Goal: Use online tool/utility: Utilize a website feature to perform a specific function

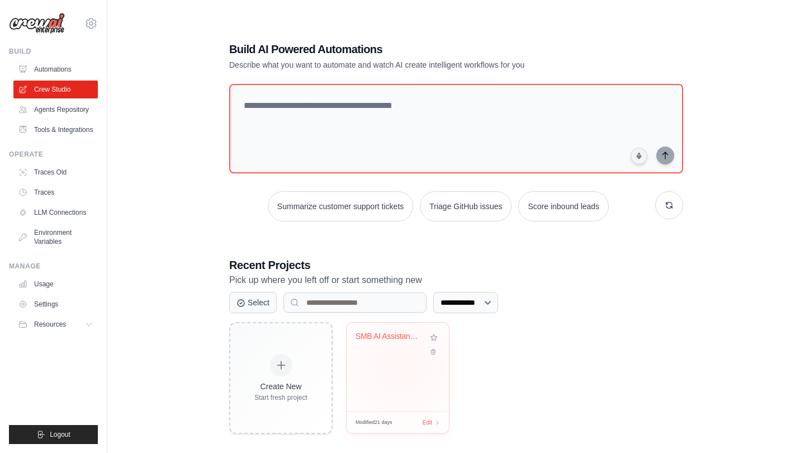
click at [401, 367] on div "SMB AI Assistant Platform" at bounding box center [397, 366] width 102 height 88
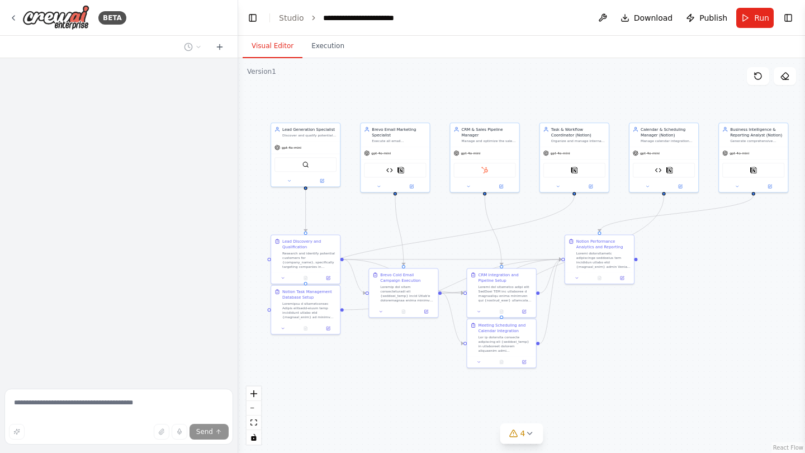
drag, startPoint x: 644, startPoint y: 316, endPoint x: 450, endPoint y: 223, distance: 214.9
click at [448, 222] on div ".deletable-edge-delete-btn { width: 20px; height: 20px; border: 0px solid #ffff…" at bounding box center [521, 255] width 567 height 394
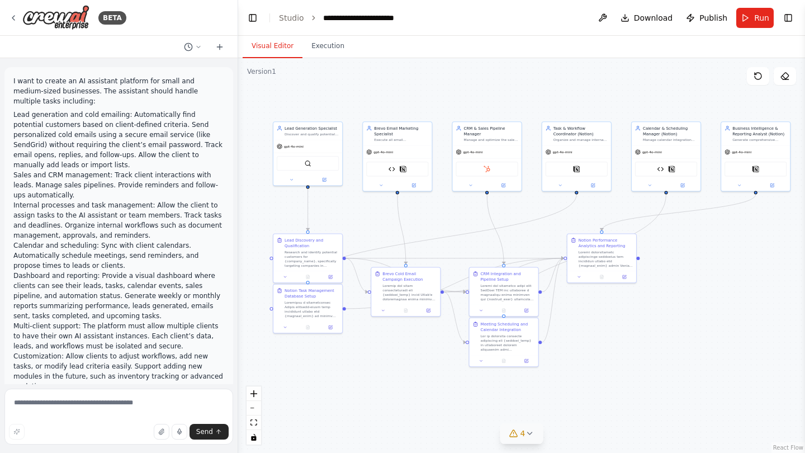
scroll to position [19290, 0]
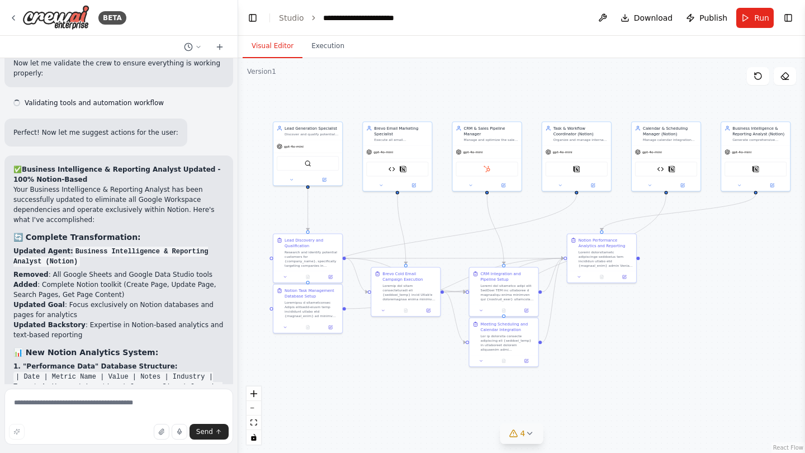
click at [524, 435] on span "4" at bounding box center [522, 432] width 5 height 11
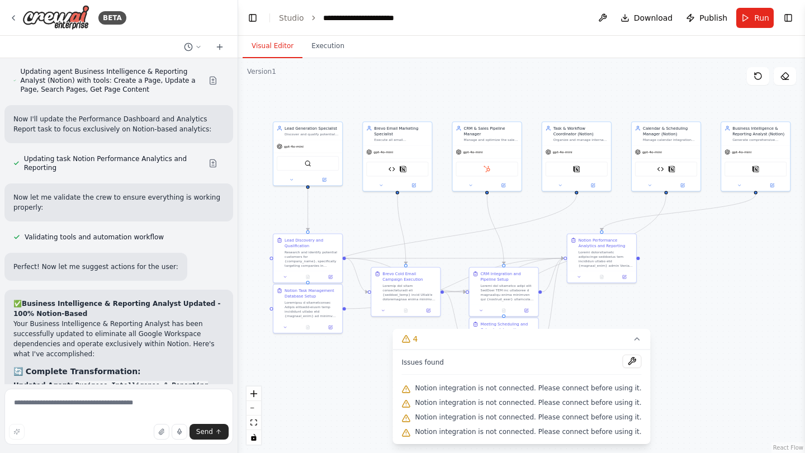
click at [678, 381] on div ".deletable-edge-delete-btn { width: 20px; height: 20px; border: 0px solid #ffff…" at bounding box center [521, 255] width 567 height 394
click at [633, 339] on icon at bounding box center [637, 338] width 9 height 9
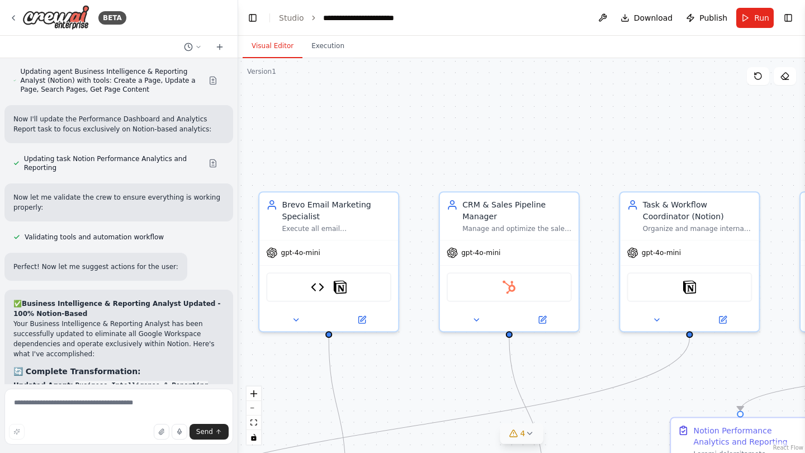
drag, startPoint x: 435, startPoint y: 205, endPoint x: 459, endPoint y: 379, distance: 176.0
click at [460, 379] on div ".deletable-edge-delete-btn { width: 20px; height: 20px; border: 0px solid #ffff…" at bounding box center [521, 255] width 567 height 394
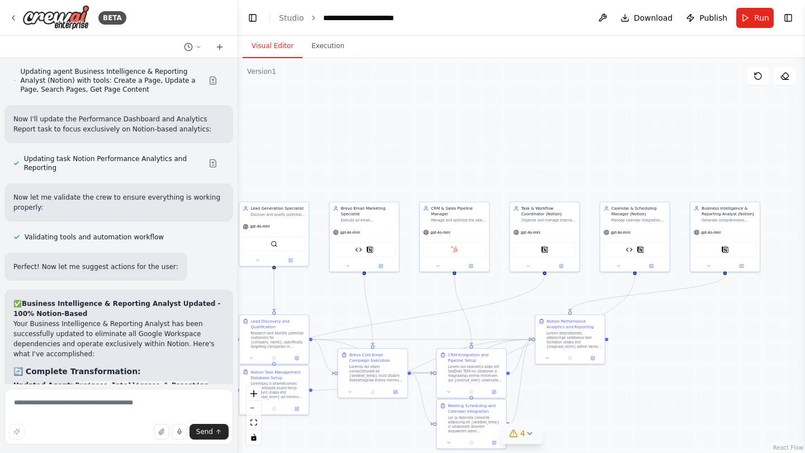
drag, startPoint x: 394, startPoint y: 363, endPoint x: 397, endPoint y: 287, distance: 75.5
click at [397, 287] on div ".deletable-edge-delete-btn { width: 20px; height: 20px; border: 0px solid #ffff…" at bounding box center [521, 255] width 567 height 394
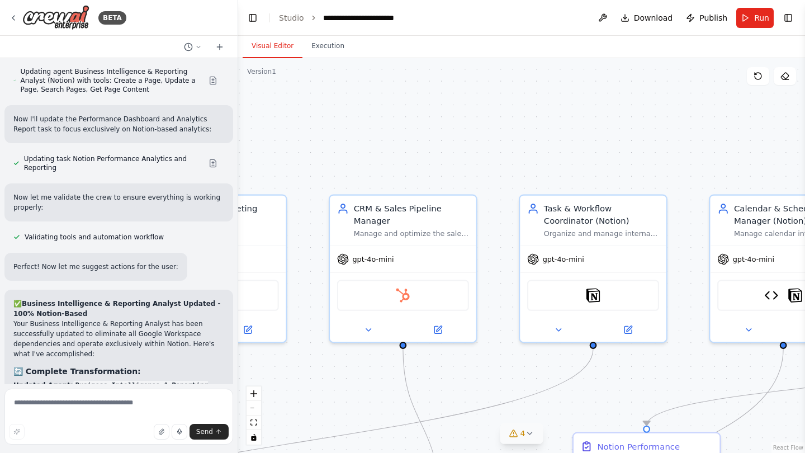
drag, startPoint x: 444, startPoint y: 298, endPoint x: 329, endPoint y: 386, distance: 144.3
click at [329, 386] on div ".deletable-edge-delete-btn { width: 20px; height: 20px; border: 0px solid #ffff…" at bounding box center [521, 255] width 567 height 394
click at [398, 303] on div "HubSpot" at bounding box center [403, 292] width 132 height 31
click at [513, 137] on div ".deletable-edge-delete-btn { width: 20px; height: 20px; border: 0px solid #ffff…" at bounding box center [521, 255] width 567 height 394
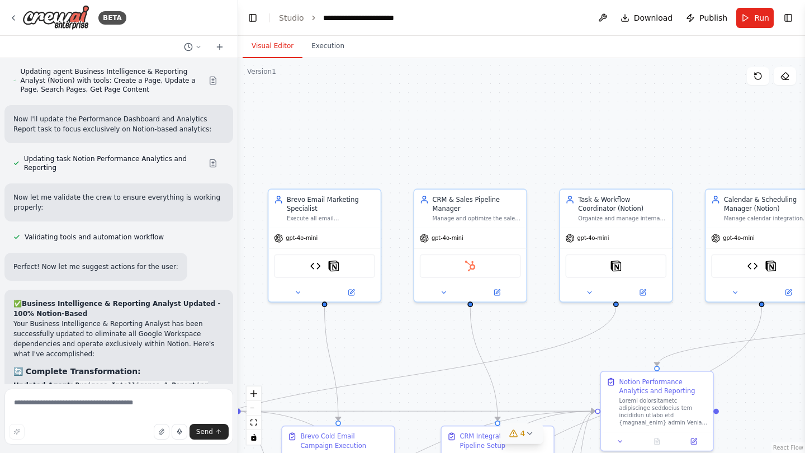
drag, startPoint x: 298, startPoint y: 232, endPoint x: 389, endPoint y: 219, distance: 91.4
click at [389, 219] on div ".deletable-edge-delete-btn { width: 20px; height: 20px; border: 0px solid #ffff…" at bounding box center [521, 255] width 567 height 394
click at [35, 405] on textarea at bounding box center [118, 416] width 229 height 56
paste textarea "**********"
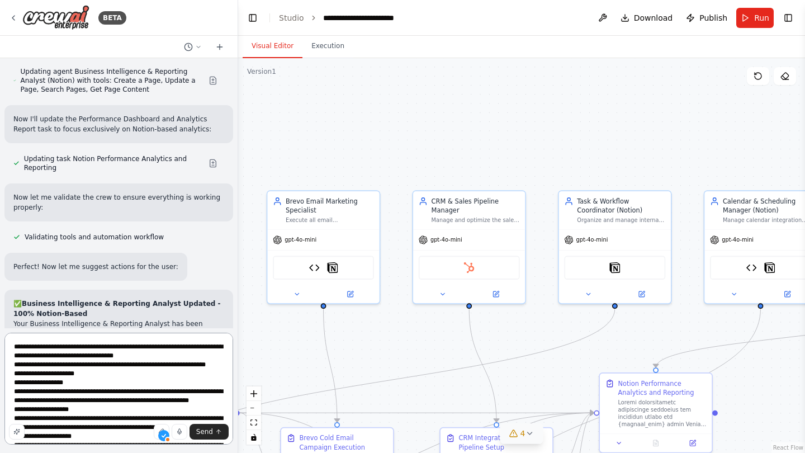
scroll to position [184, 0]
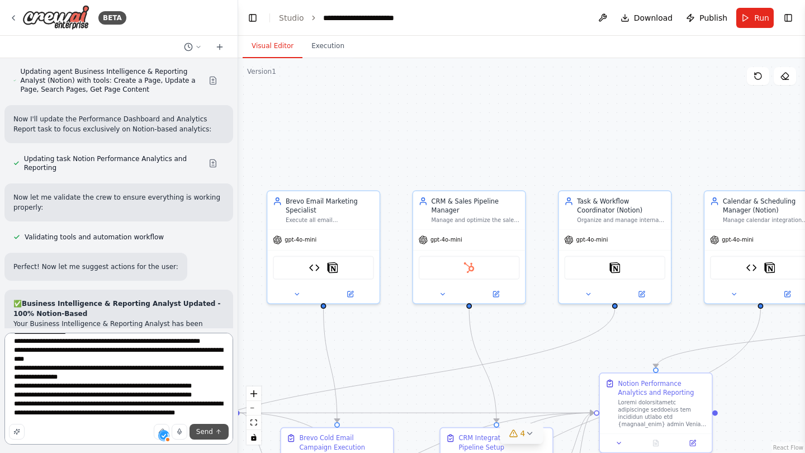
type textarea "**********"
click at [202, 430] on span "Send" at bounding box center [204, 431] width 17 height 9
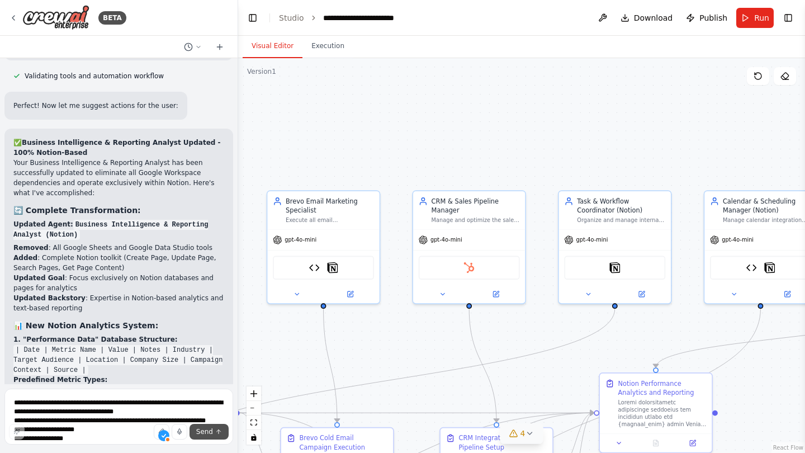
scroll to position [19705, 0]
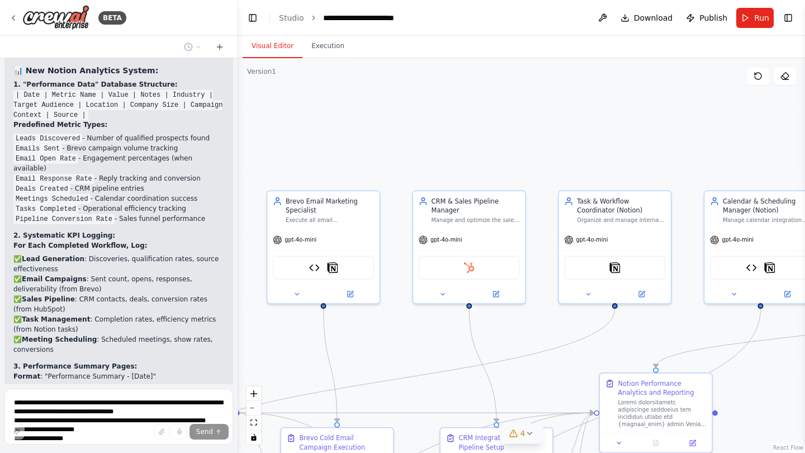
click at [497, 116] on div ".deletable-edge-delete-btn { width: 20px; height: 20px; border: 0px solid #ffff…" at bounding box center [521, 255] width 567 height 394
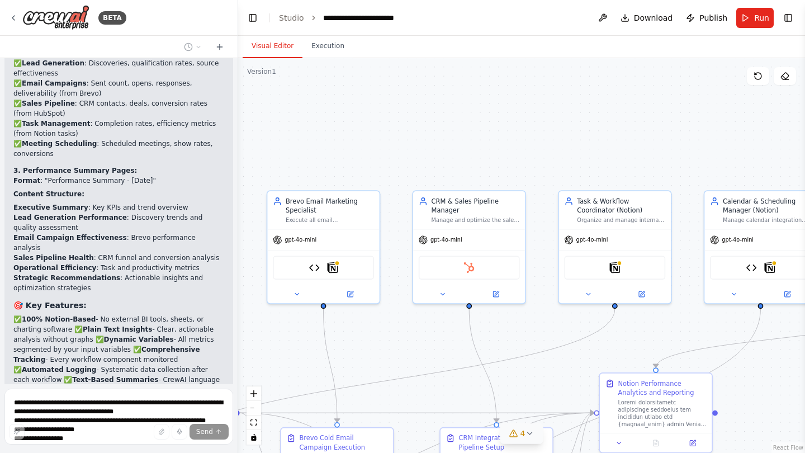
scroll to position [19911, 0]
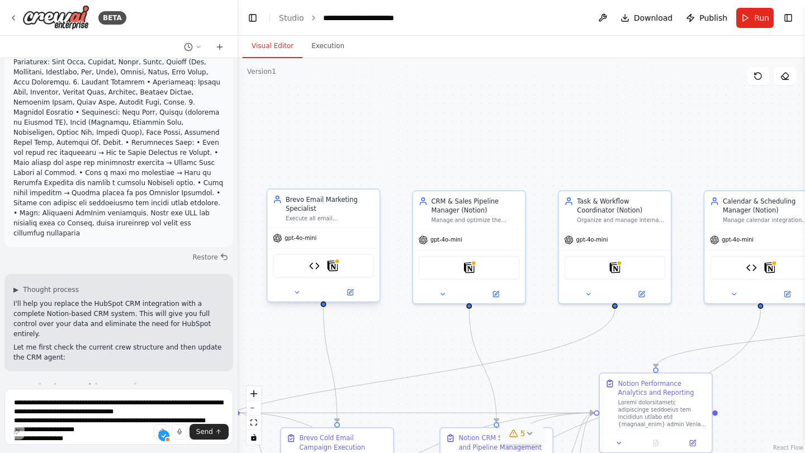
click at [366, 139] on div ".deletable-edge-delete-btn { width: 20px; height: 20px; border: 0px solid #ffff…" at bounding box center [521, 255] width 567 height 394
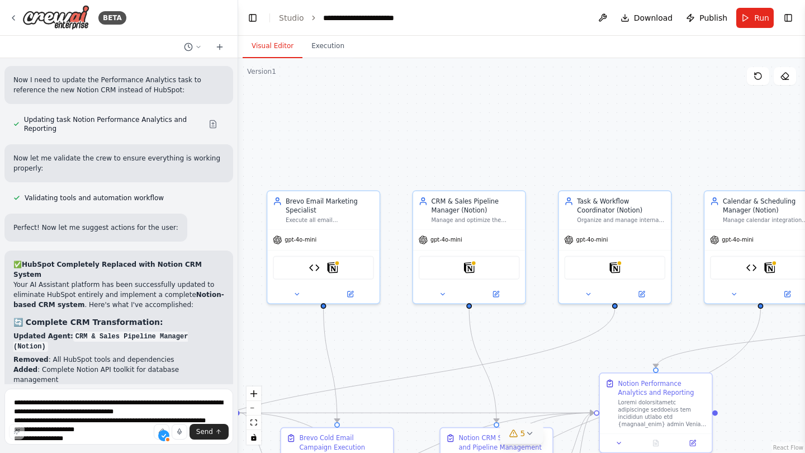
click at [442, 97] on div ".deletable-edge-delete-btn { width: 20px; height: 20px; border: 0px solid #ffff…" at bounding box center [521, 255] width 567 height 394
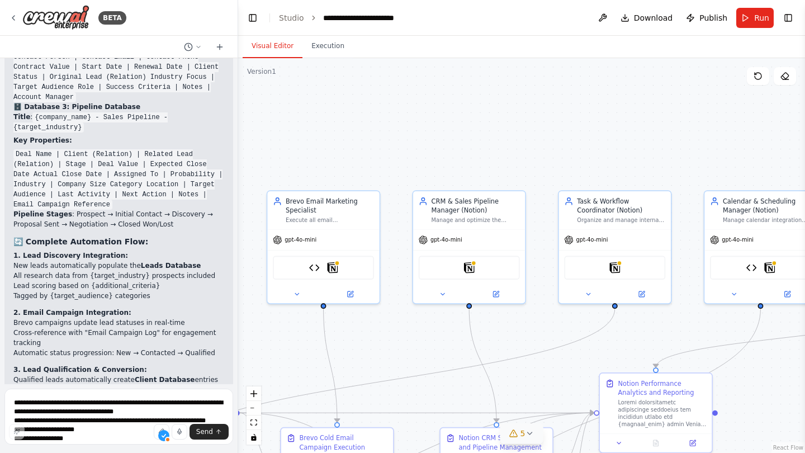
scroll to position [21683, 0]
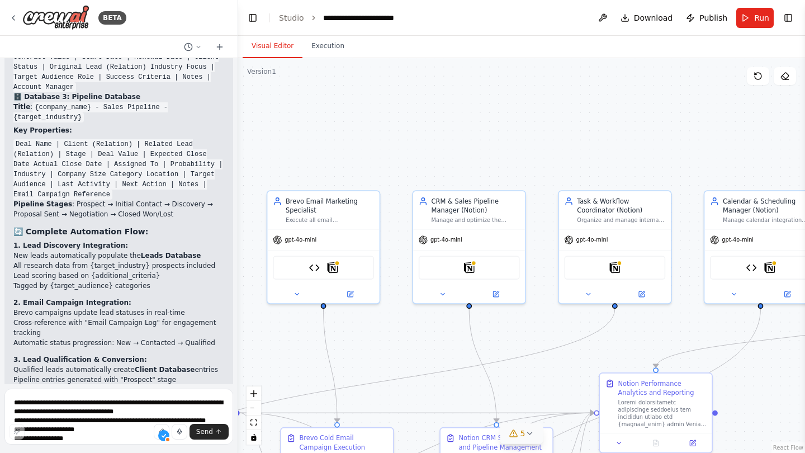
click at [495, 154] on div ".deletable-edge-delete-btn { width: 20px; height: 20px; border: 0px solid #ffff…" at bounding box center [521, 255] width 567 height 394
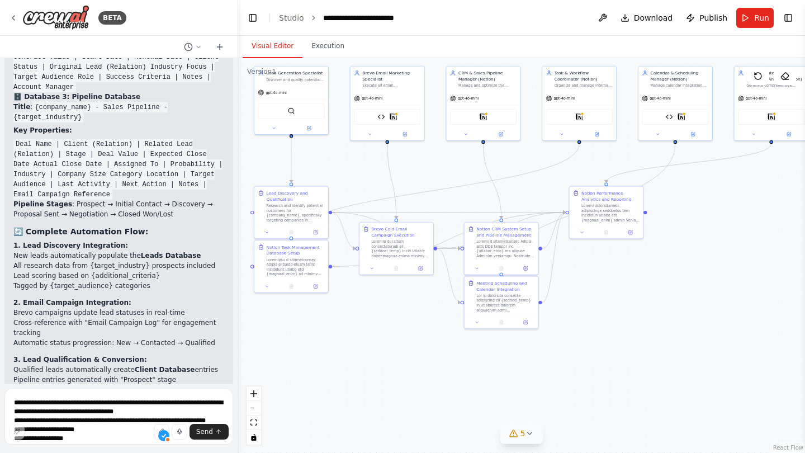
drag, startPoint x: 677, startPoint y: 384, endPoint x: 691, endPoint y: 270, distance: 114.9
click at [691, 270] on div ".deletable-edge-delete-btn { width: 20px; height: 20px; border: 0px solid #ffff…" at bounding box center [521, 255] width 567 height 394
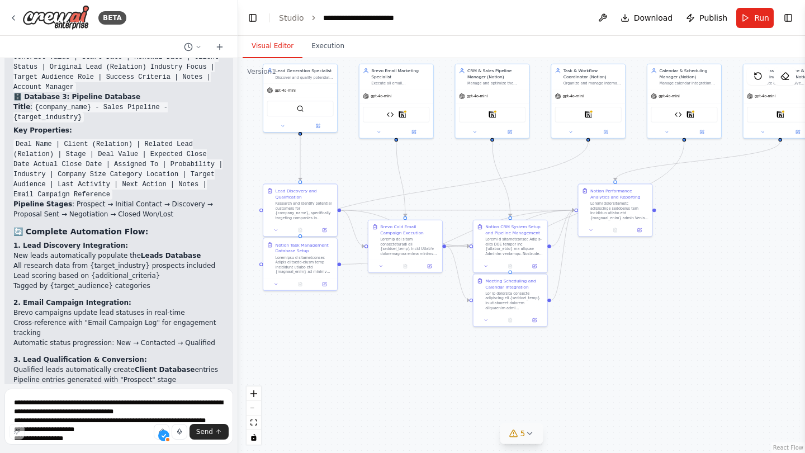
click at [522, 434] on span "5" at bounding box center [522, 432] width 5 height 11
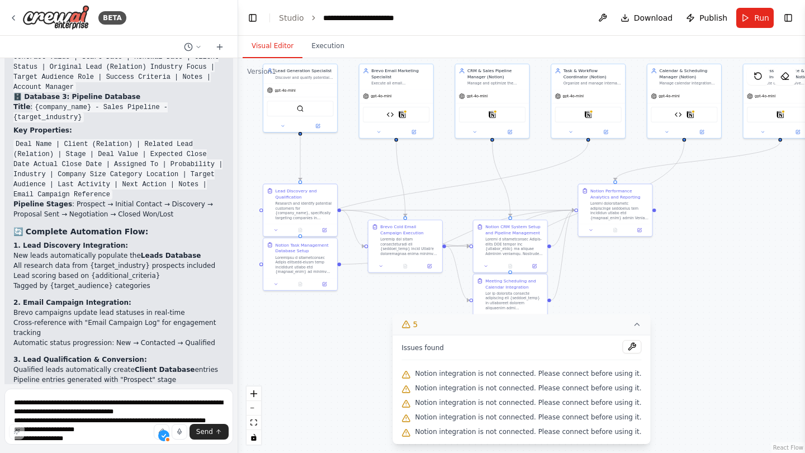
click at [623, 321] on button "5" at bounding box center [521, 324] width 258 height 21
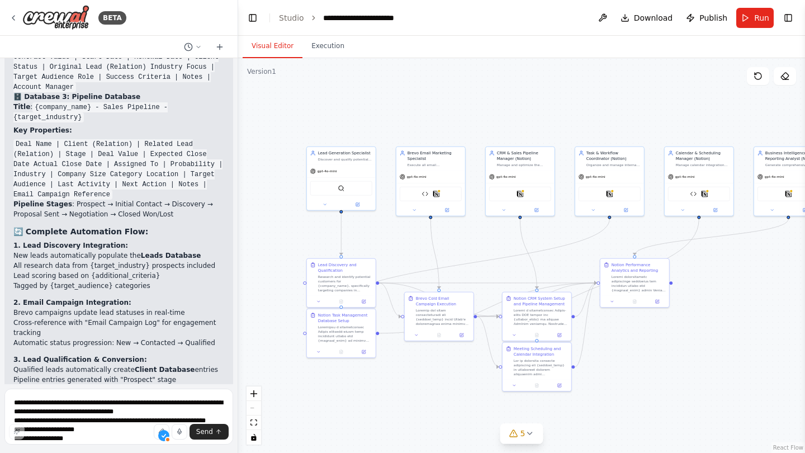
drag, startPoint x: 649, startPoint y: 271, endPoint x: 689, endPoint y: 346, distance: 84.7
click at [689, 346] on div ".deletable-edge-delete-btn { width: 20px; height: 20px; border: 0px solid #ffff…" at bounding box center [521, 255] width 567 height 394
